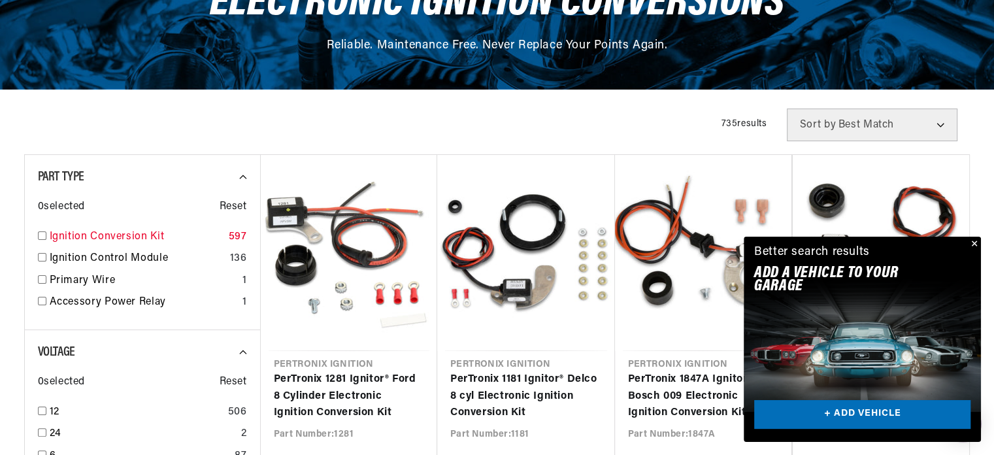
scroll to position [0, 487]
click at [39, 235] on input "checkbox" at bounding box center [42, 235] width 8 height 8
checkbox input "true"
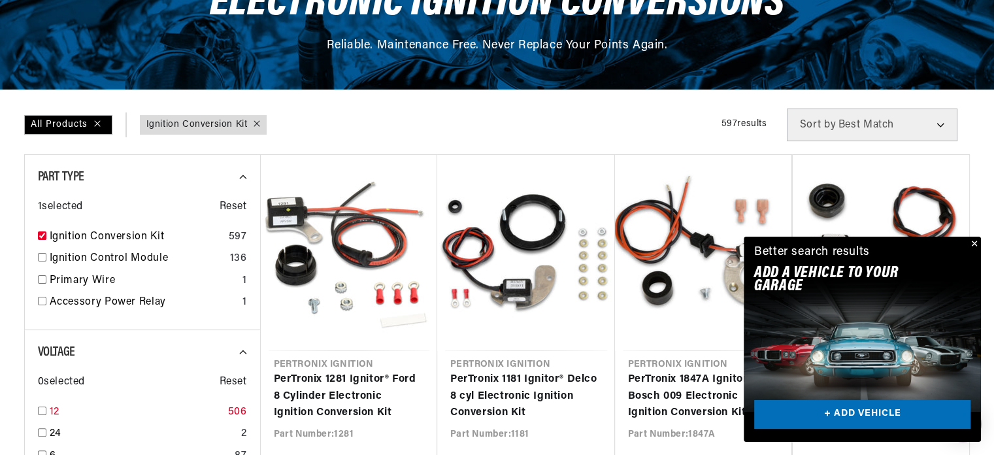
click at [42, 410] on input "checkbox" at bounding box center [42, 410] width 8 height 8
checkbox input "true"
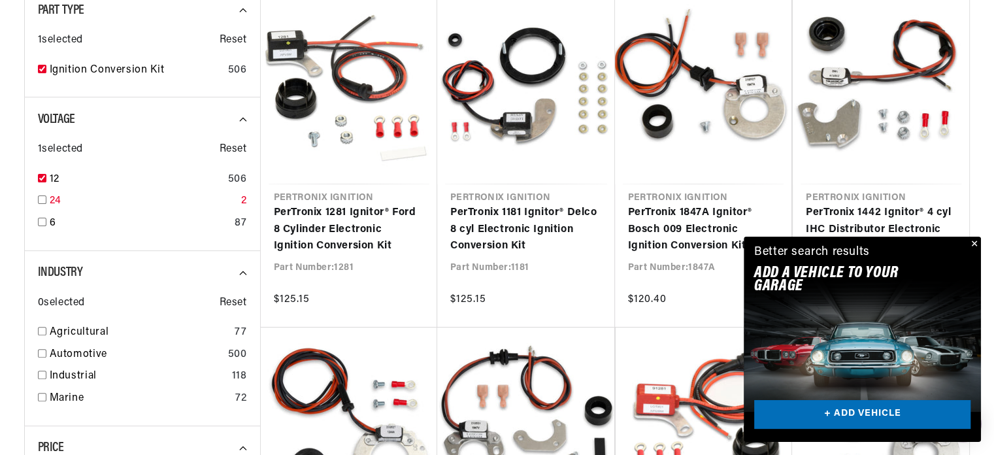
scroll to position [392, 0]
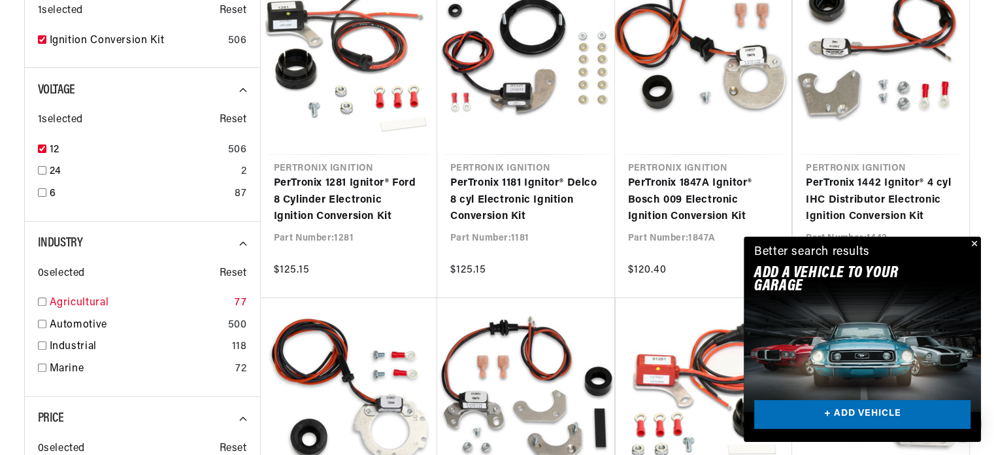
click at [39, 302] on input "checkbox" at bounding box center [42, 301] width 8 height 8
checkbox input "true"
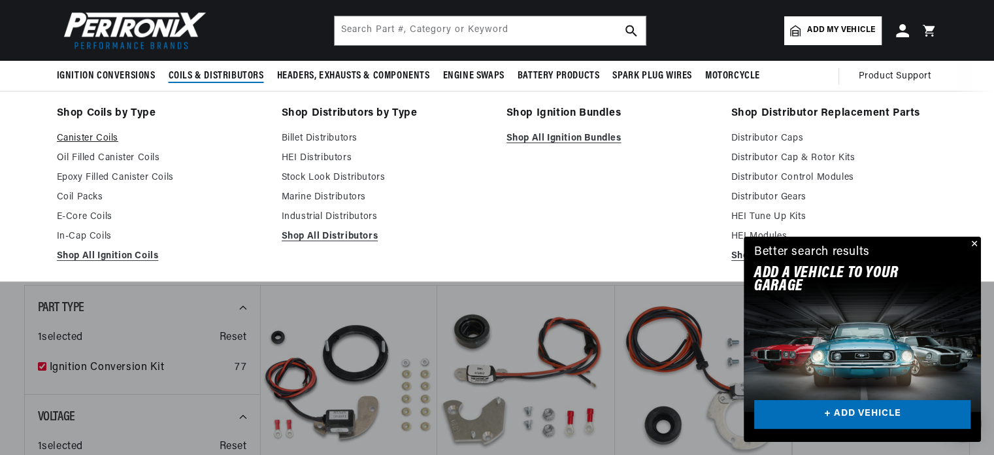
click at [107, 135] on link "Canister Coils" at bounding box center [160, 139] width 206 height 16
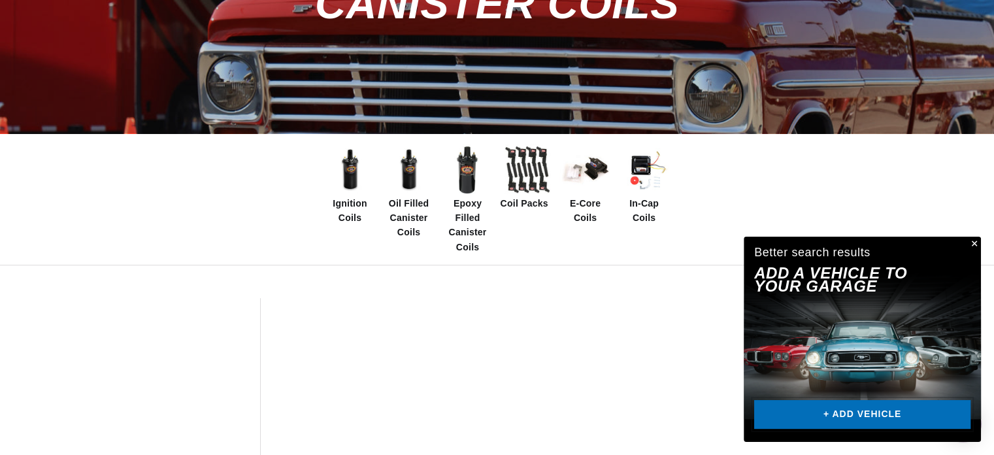
click at [821, 410] on link "+ ADD VEHICLE" at bounding box center [862, 414] width 216 height 29
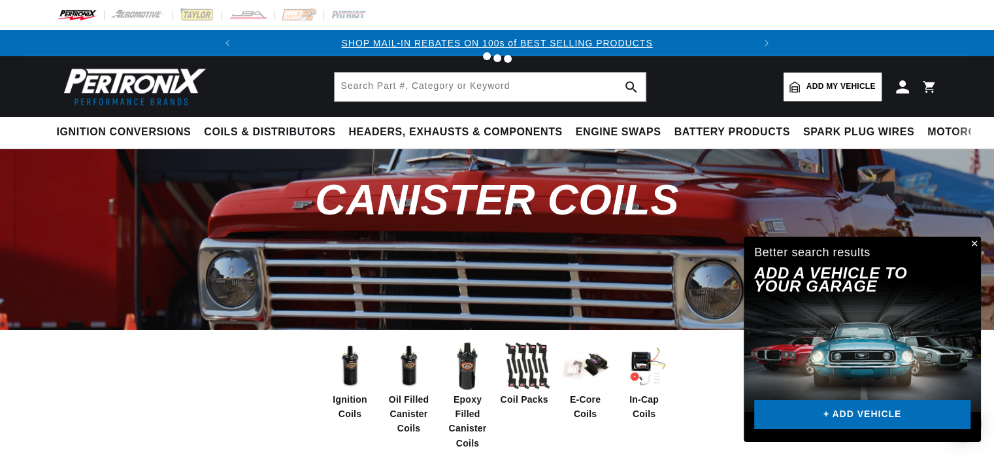
click at [973, 245] on button "Close" at bounding box center [973, 244] width 16 height 16
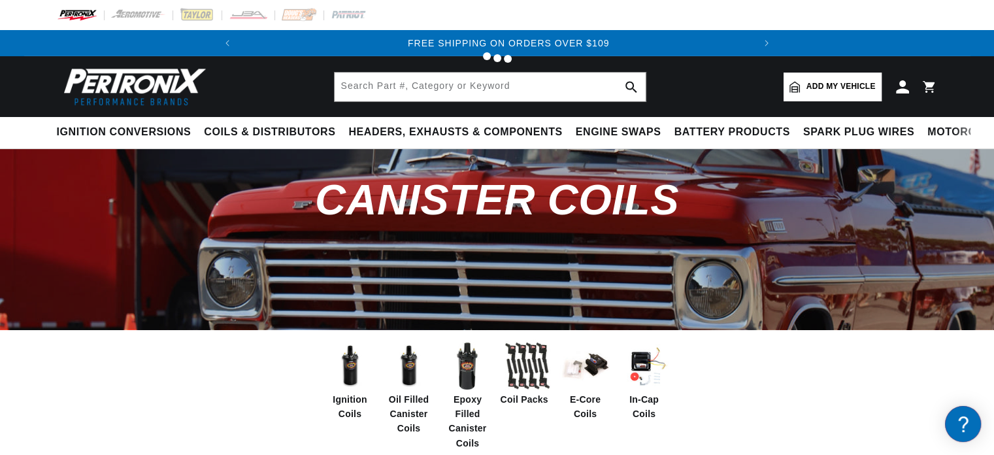
scroll to position [0, 512]
click at [823, 91] on div at bounding box center [497, 227] width 994 height 455
click at [823, 88] on div at bounding box center [497, 227] width 994 height 455
click at [836, 85] on span "Add my vehicle" at bounding box center [840, 86] width 69 height 12
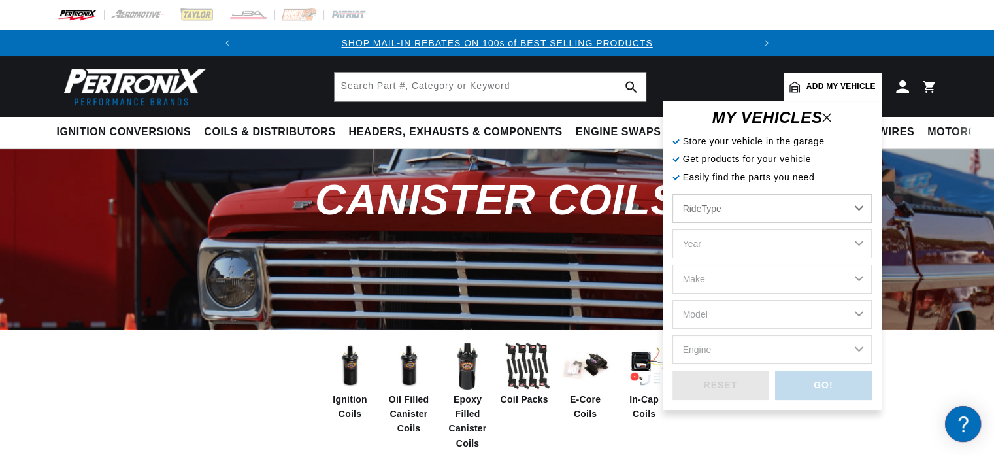
click at [770, 209] on select "RideType ...loading..." at bounding box center [771, 208] width 199 height 29
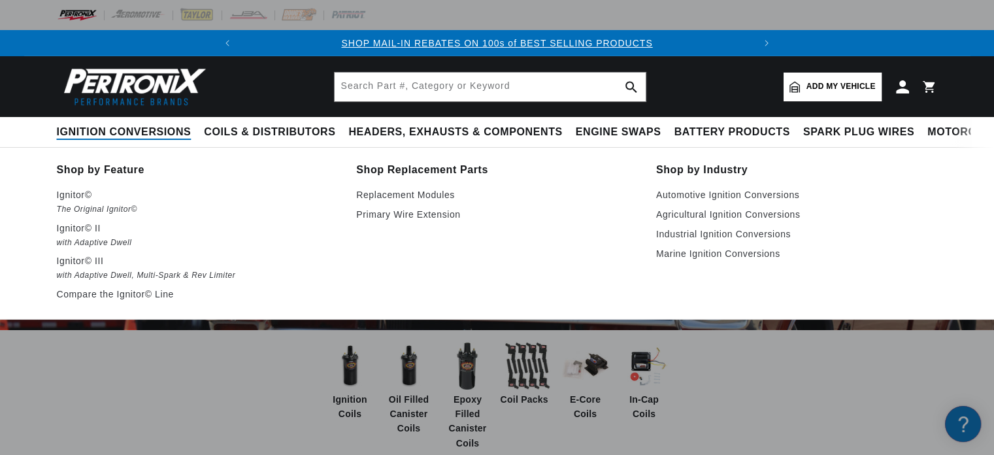
click at [129, 138] on span "Ignition Conversions" at bounding box center [124, 132] width 135 height 14
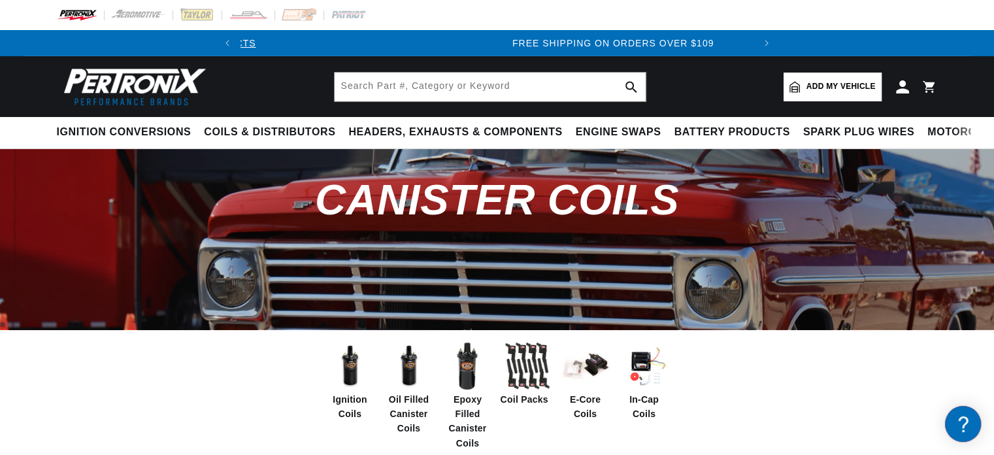
scroll to position [0, 512]
click at [798, 78] on link "Add my vehicle" at bounding box center [832, 87] width 98 height 29
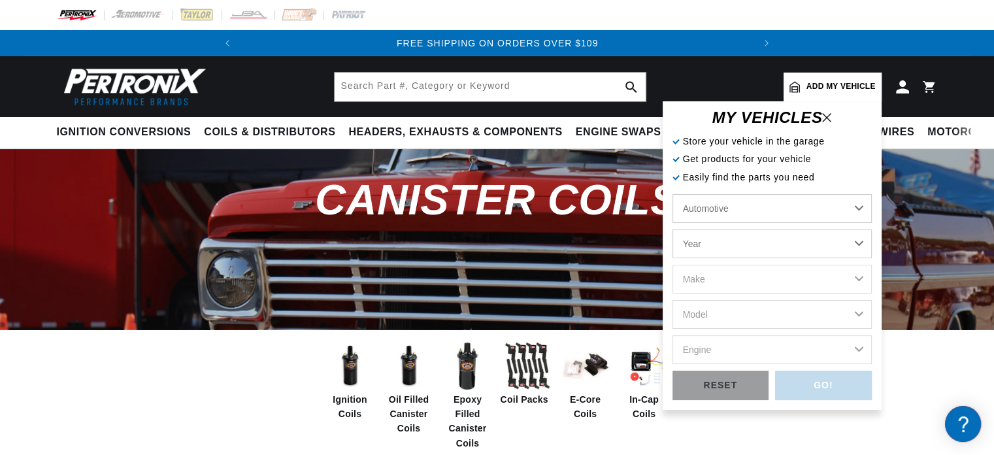
click at [794, 211] on select "Automotive Agricultural Industrial Marine Motorcycle" at bounding box center [771, 208] width 199 height 29
click at [672, 194] on select "Automotive Agricultural Industrial Marine Motorcycle" at bounding box center [771, 208] width 199 height 29
select select "Agricultural"
click at [734, 246] on select "Year 1970 1965 1964 1960 1959 1958 1957 1939 1938 1937" at bounding box center [771, 243] width 199 height 29
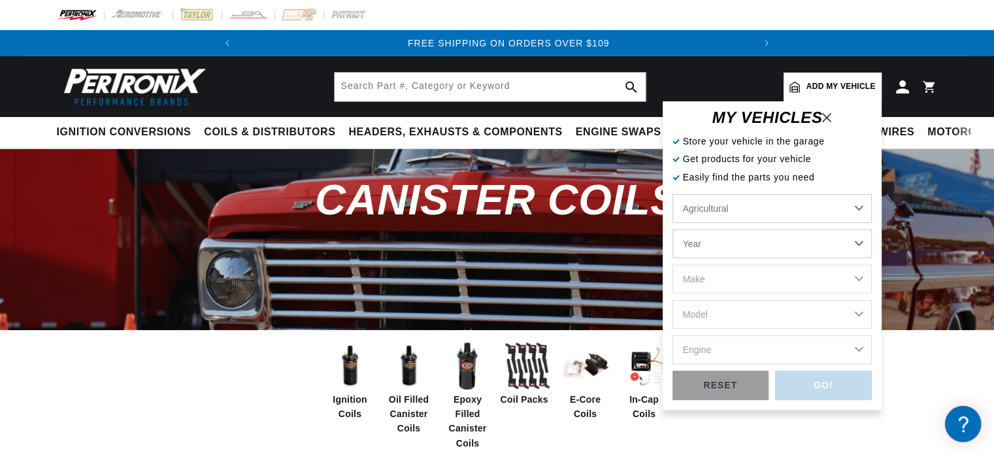
scroll to position [0, 512]
select select "1970"
click at [672, 229] on select "Year 1970 1965 1964 1960 1959 1958 1957 1939 1938 1937" at bounding box center [771, 243] width 199 height 29
click at [724, 282] on select "Make International Harvester" at bounding box center [771, 279] width 199 height 29
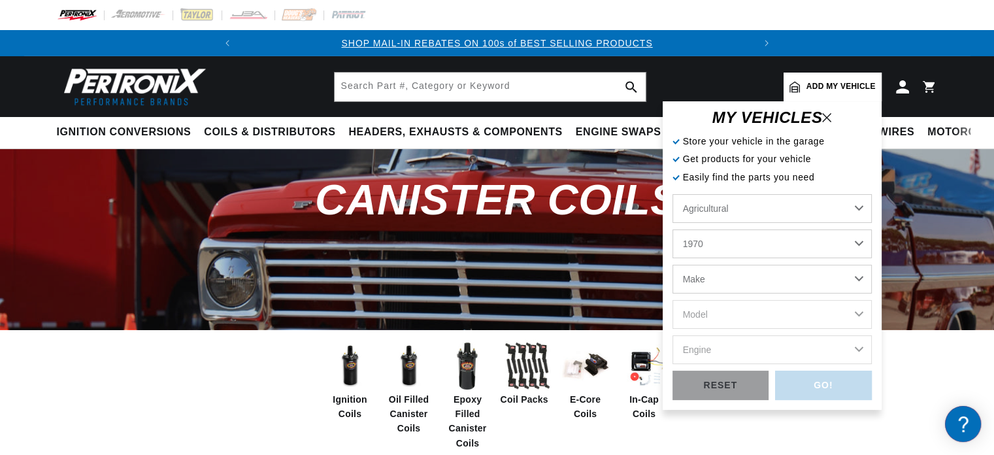
click at [784, 212] on select "Automotive Agricultural Industrial Marine Motorcycle" at bounding box center [771, 208] width 199 height 29
click at [777, 243] on select "1970 1965 1964 1960 1959 1958 1957 1939 1938 1937" at bounding box center [771, 243] width 199 height 29
click at [672, 229] on select "1970 1965 1964 1960 1959 1958 1957 1939 1938 1937" at bounding box center [771, 243] width 199 height 29
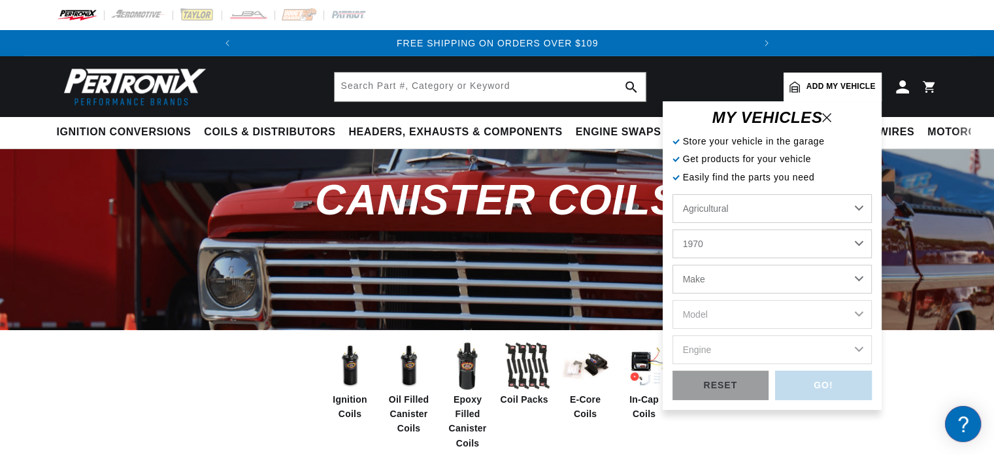
select select "1965"
click at [762, 280] on select "Make Ford" at bounding box center [771, 279] width 199 height 29
click at [783, 209] on select "Automotive Agricultural Industrial Marine Motorcycle" at bounding box center [771, 208] width 199 height 29
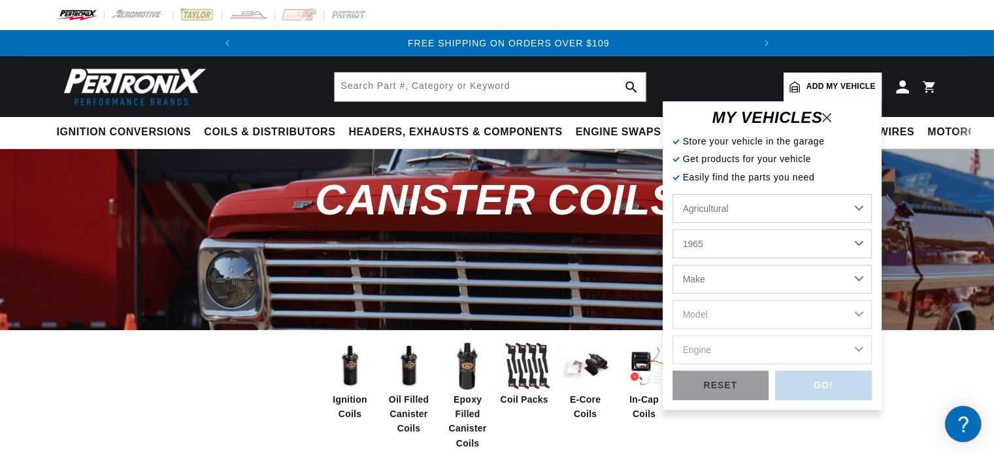
scroll to position [0, 512]
click at [781, 209] on select "Automotive Agricultural Industrial Marine Motorcycle" at bounding box center [771, 208] width 199 height 29
click at [773, 242] on select "1970 1965 1964 1960 1959 1958 1957 1939 1938 1937" at bounding box center [771, 243] width 199 height 29
click at [745, 182] on p "Easily find the parts you need" at bounding box center [771, 177] width 199 height 14
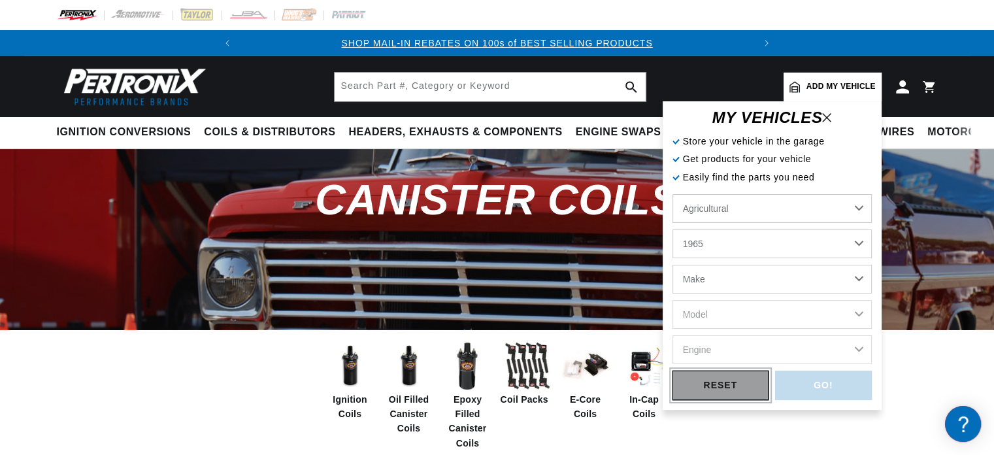
click at [713, 393] on div "RESET" at bounding box center [720, 384] width 97 height 29
select select "Automotive"
select select "Year"
click at [769, 203] on select "Automotive Agricultural Industrial Marine Motorcycle" at bounding box center [771, 208] width 199 height 29
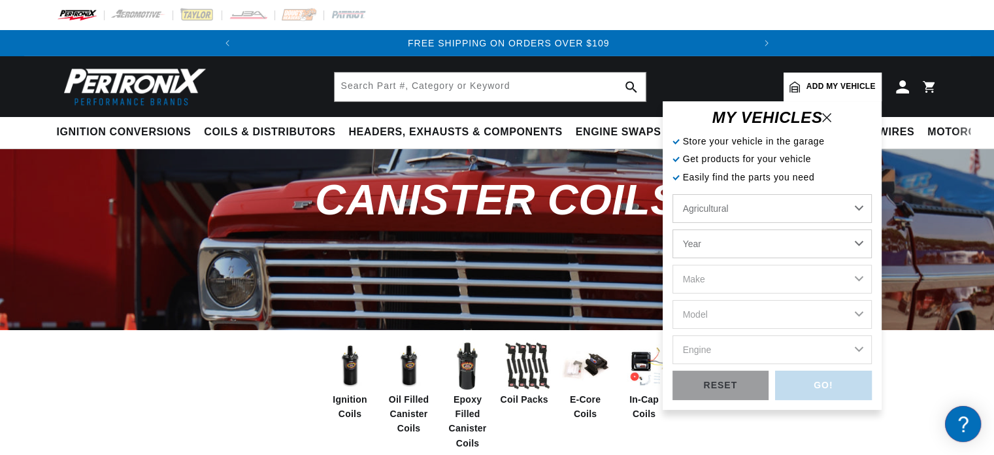
click at [672, 194] on select "Automotive Agricultural Industrial Marine Motorcycle" at bounding box center [771, 208] width 199 height 29
select select "Agricultural"
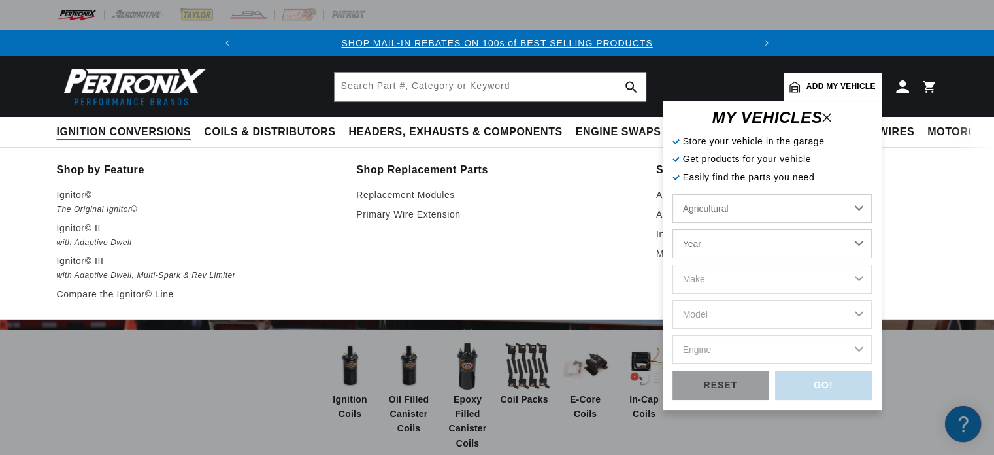
click at [125, 127] on span "Ignition Conversions" at bounding box center [124, 132] width 135 height 14
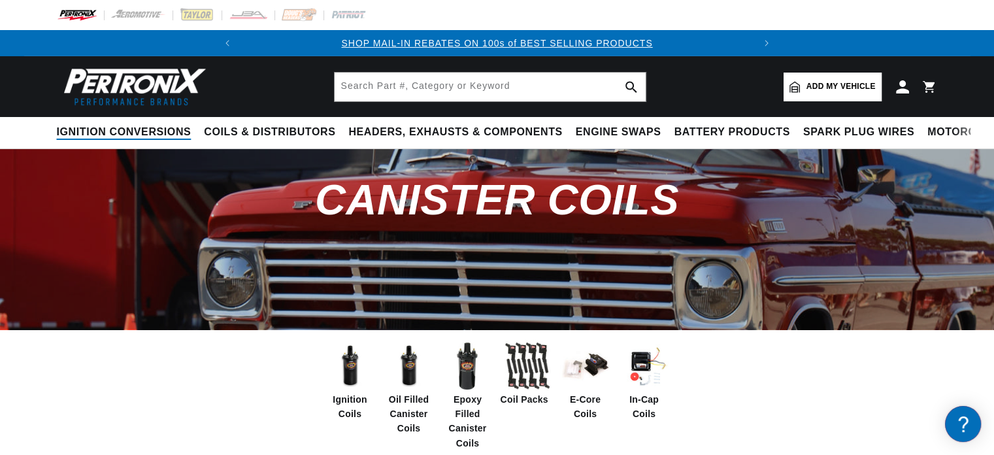
click at [125, 127] on span "Ignition Conversions" at bounding box center [124, 132] width 135 height 14
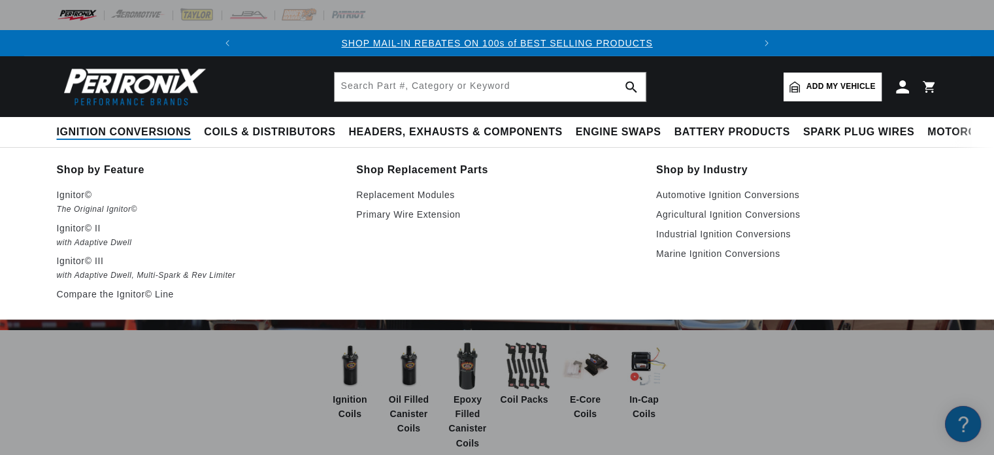
click at [125, 127] on span "Ignition Conversions" at bounding box center [124, 132] width 135 height 14
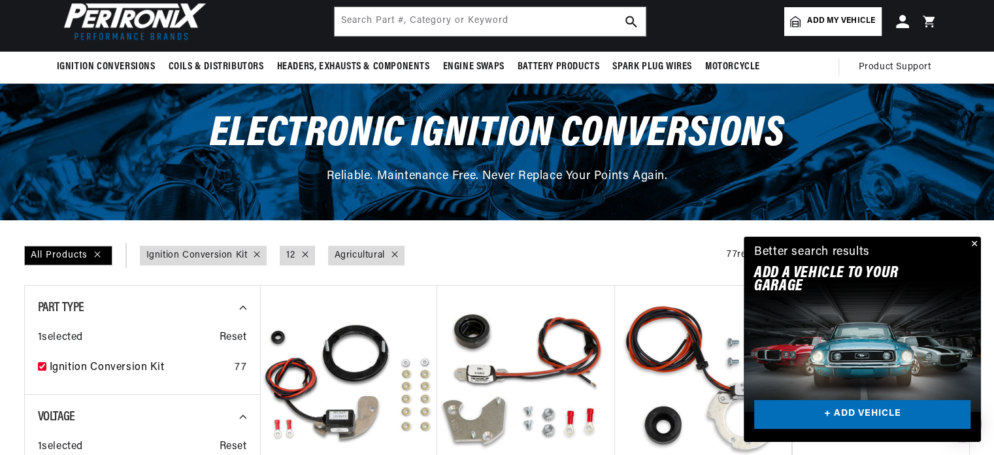
scroll to position [0, 487]
click at [971, 245] on button "Close" at bounding box center [973, 244] width 16 height 16
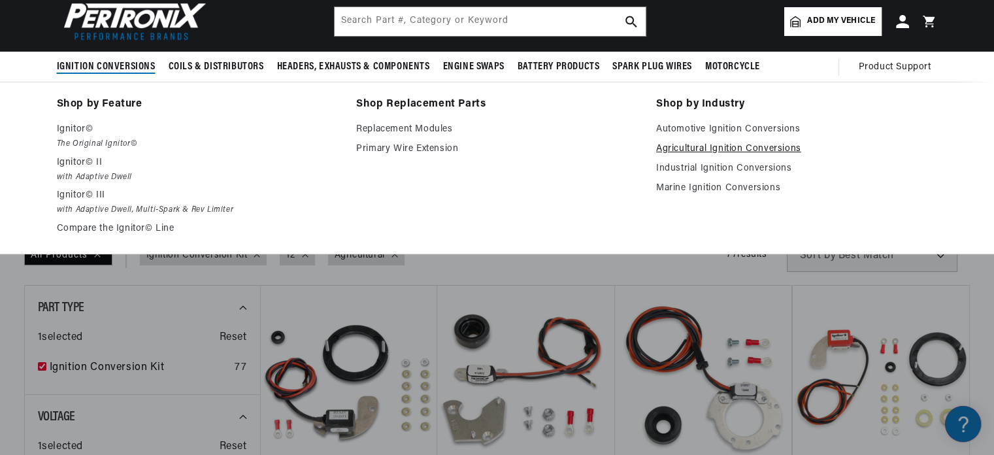
click at [674, 153] on link "Agricultural Ignition Conversions" at bounding box center [797, 149] width 282 height 16
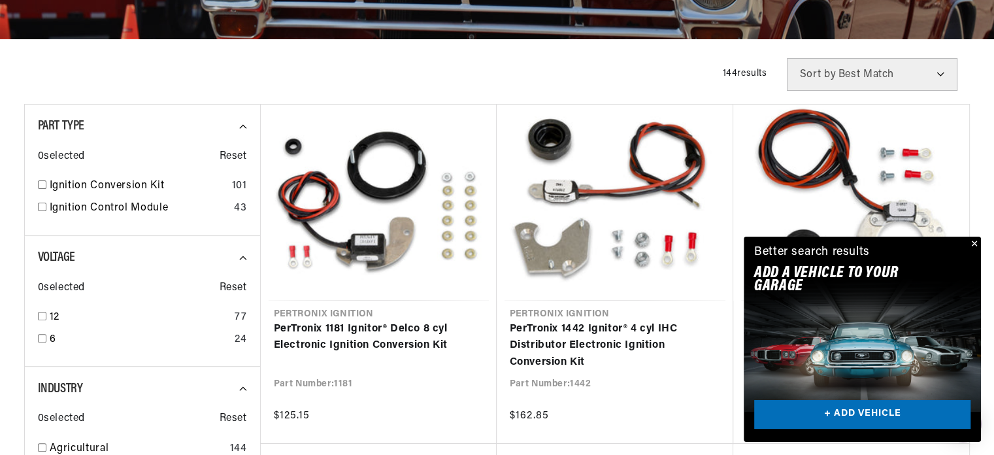
scroll to position [0, 487]
click at [973, 246] on button "Close" at bounding box center [973, 244] width 16 height 16
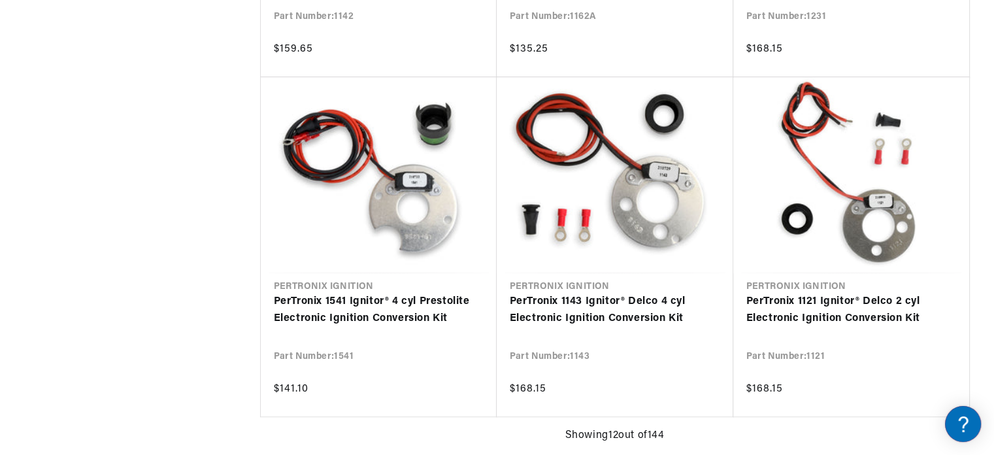
scroll to position [0, 0]
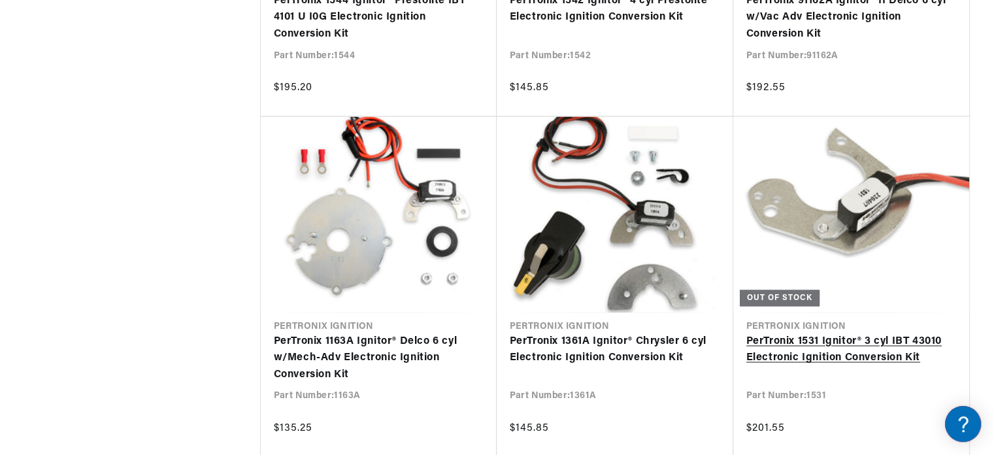
scroll to position [0, 487]
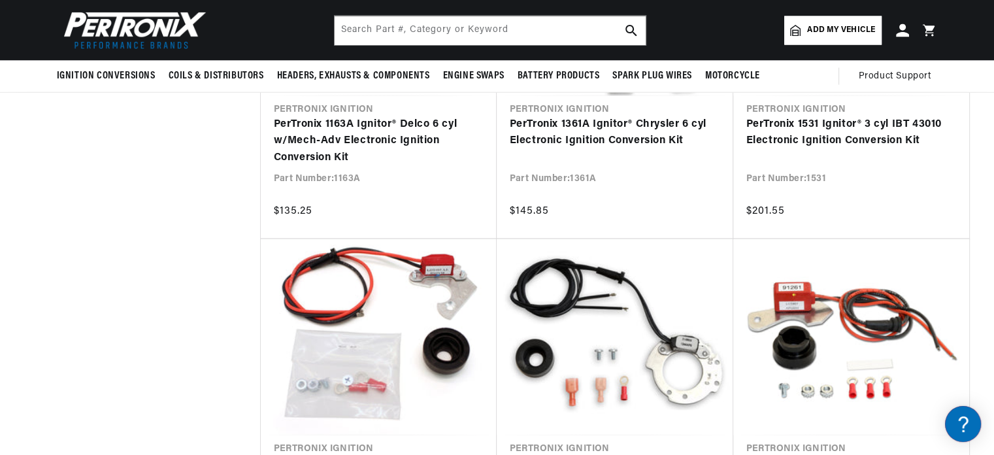
scroll to position [2417, 0]
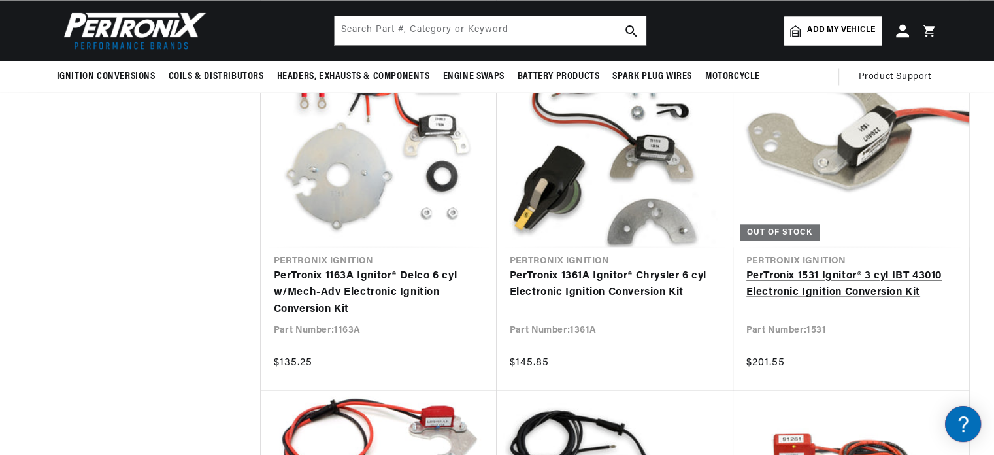
click at [816, 291] on link "PerTronix 1531 Ignitor® 3 cyl IBT 43010 Electronic Ignition Conversion Kit" at bounding box center [851, 283] width 210 height 33
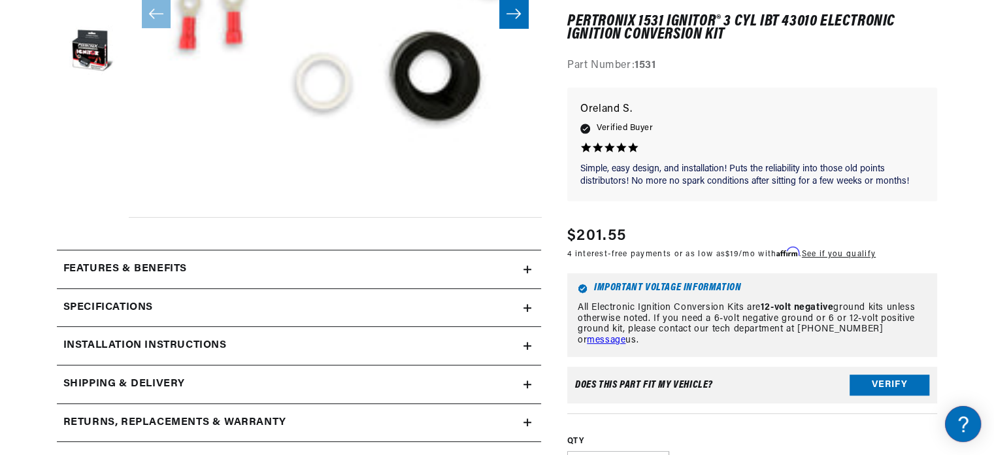
click at [521, 266] on div "Features & Benefits" at bounding box center [290, 269] width 466 height 17
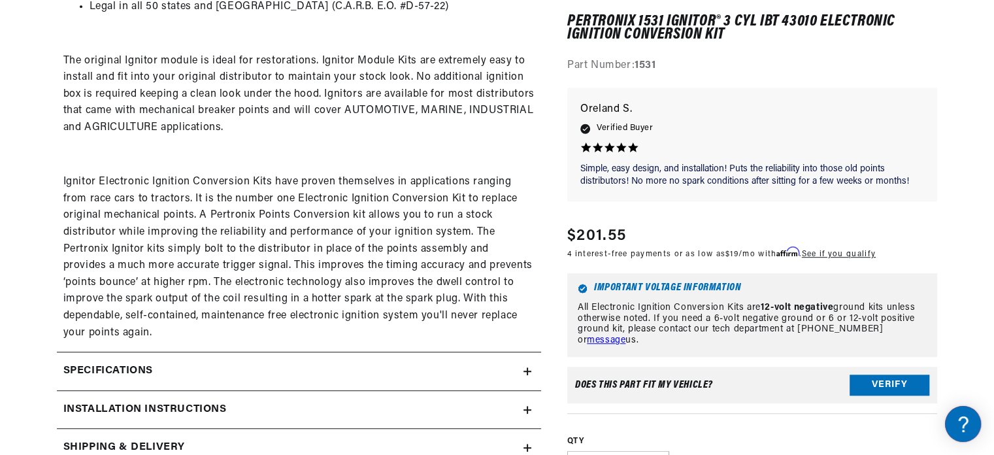
scroll to position [849, 0]
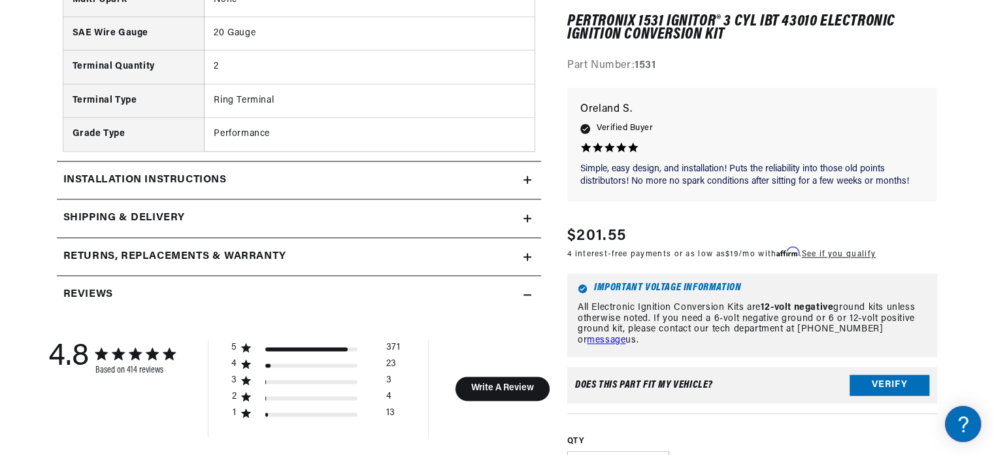
scroll to position [0, 0]
click at [0, 0] on icon at bounding box center [0, 0] width 0 height 0
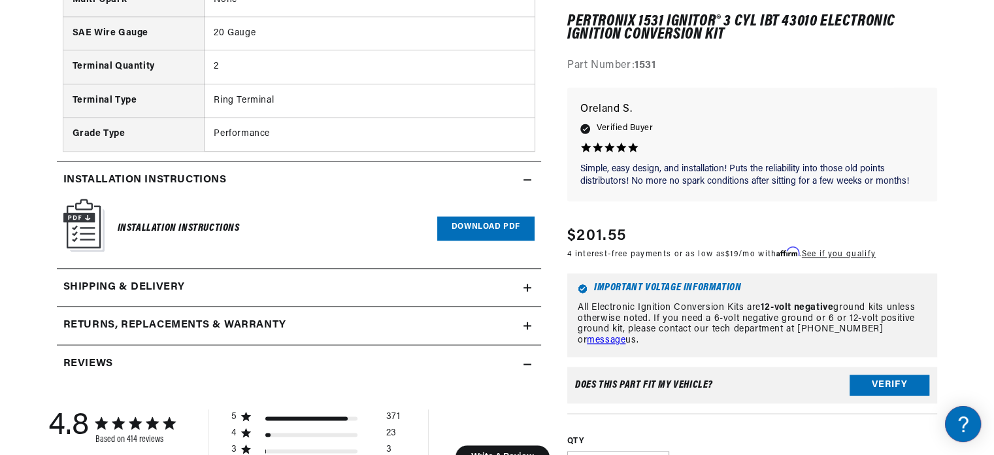
click at [460, 223] on link "Download PDF" at bounding box center [485, 228] width 97 height 24
